Goal: Information Seeking & Learning: Check status

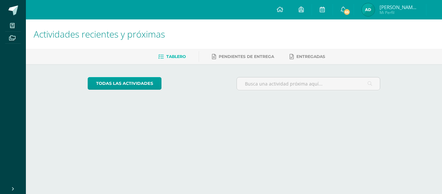
click at [383, 9] on span "[PERSON_NAME] de los Angeles" at bounding box center [399, 7] width 39 height 6
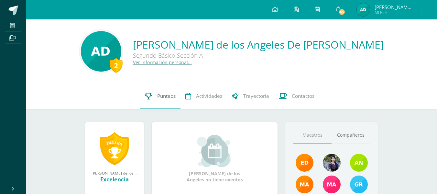
click at [167, 100] on link "Punteos" at bounding box center [160, 96] width 40 height 26
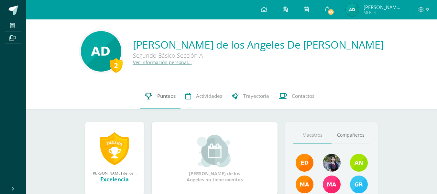
click at [167, 100] on link "Punteos" at bounding box center [160, 96] width 40 height 26
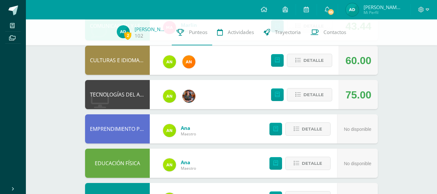
scroll to position [126, 0]
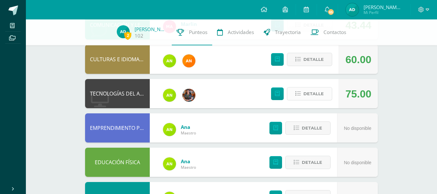
click at [318, 93] on span "Detalle" at bounding box center [314, 94] width 20 height 12
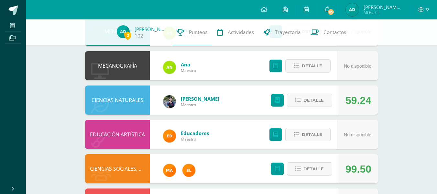
scroll to position [490, 0]
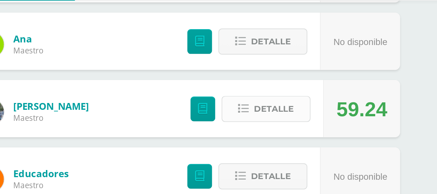
click at [307, 101] on span "Detalle" at bounding box center [314, 101] width 20 height 12
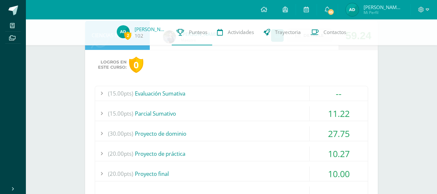
scroll to position [554, 0]
click at [150, 112] on div "(15.00pts) Parcial Sumativo" at bounding box center [231, 113] width 273 height 15
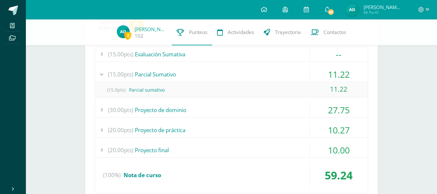
scroll to position [596, 0]
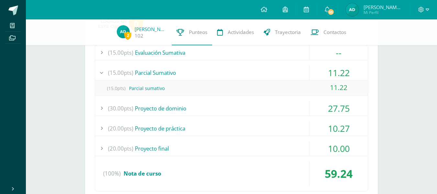
click at [160, 106] on div "(30.00pts) Proyecto de dominio" at bounding box center [231, 108] width 273 height 15
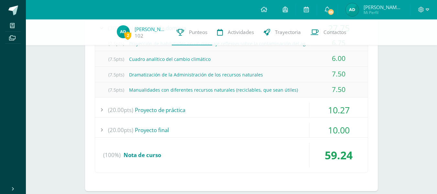
scroll to position [663, 0]
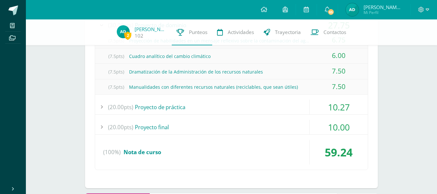
click at [160, 106] on div "(20.00pts) Proyecto de práctica" at bounding box center [231, 107] width 273 height 15
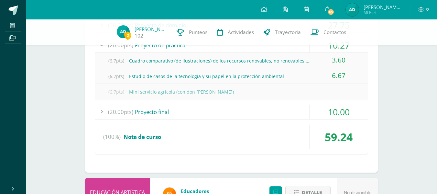
click at [217, 105] on div "(20.00pts) Proyecto final" at bounding box center [231, 112] width 273 height 15
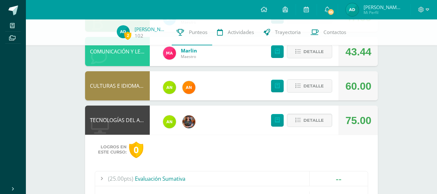
scroll to position [100, 0]
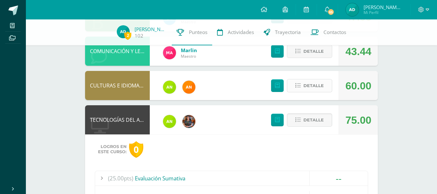
click at [309, 85] on span "Detalle" at bounding box center [314, 86] width 20 height 12
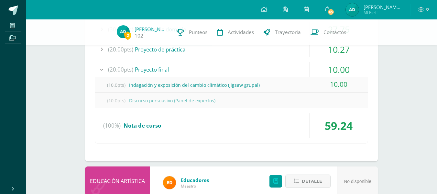
scroll to position [742, 0]
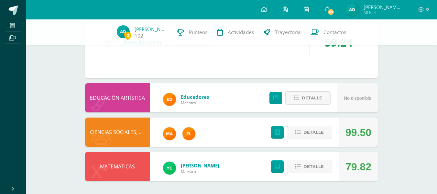
click at [350, 147] on div "99.50" at bounding box center [359, 132] width 26 height 29
